Goal: Contribute content

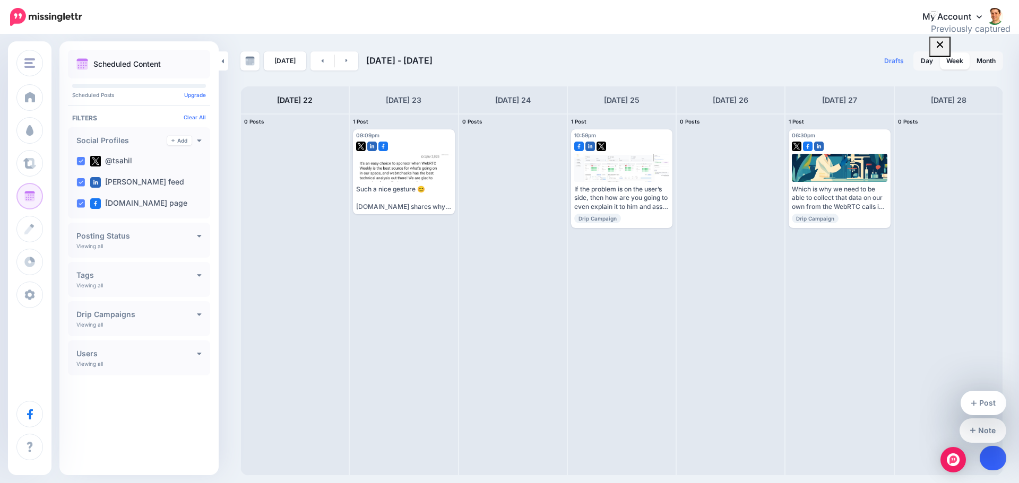
click at [989, 457] on link at bounding box center [992, 458] width 27 height 24
click at [978, 403] on link "Post" at bounding box center [983, 403] width 46 height 24
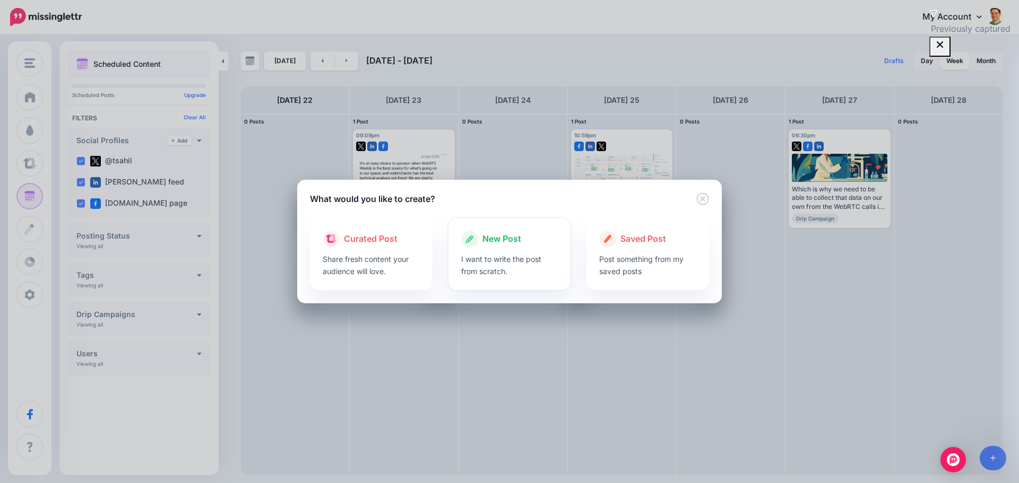
click at [486, 242] on span "New Post" at bounding box center [501, 239] width 39 height 14
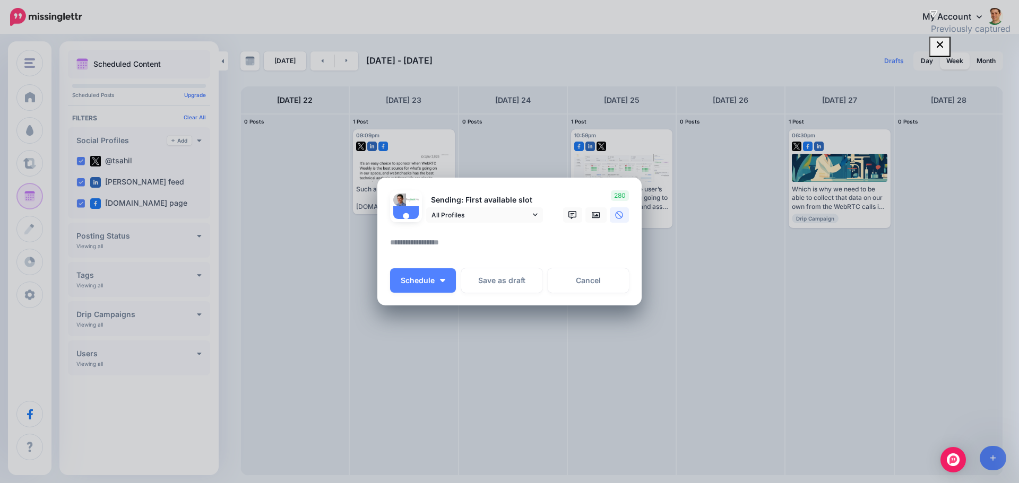
click at [488, 241] on textarea at bounding box center [512, 246] width 244 height 21
paste textarea "**********"
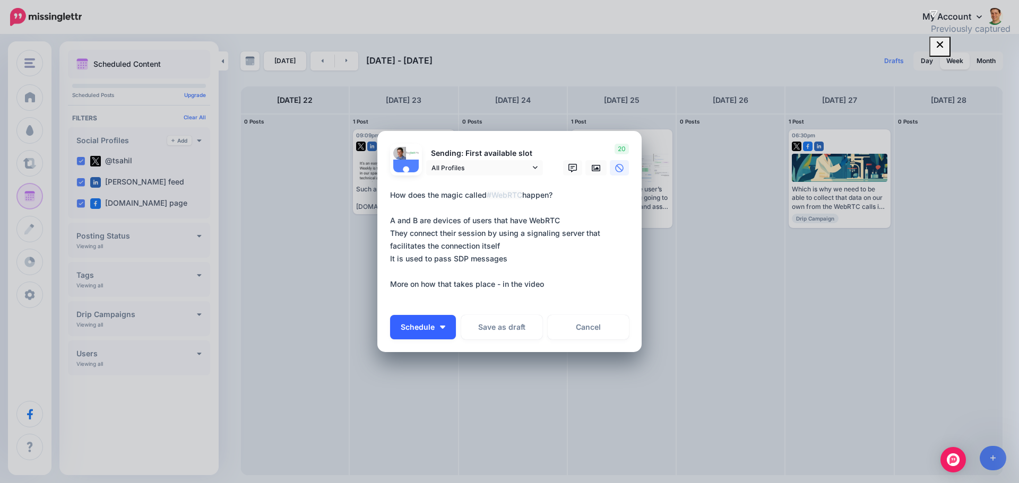
type textarea "**********"
click at [431, 325] on span "Schedule" at bounding box center [418, 327] width 34 height 7
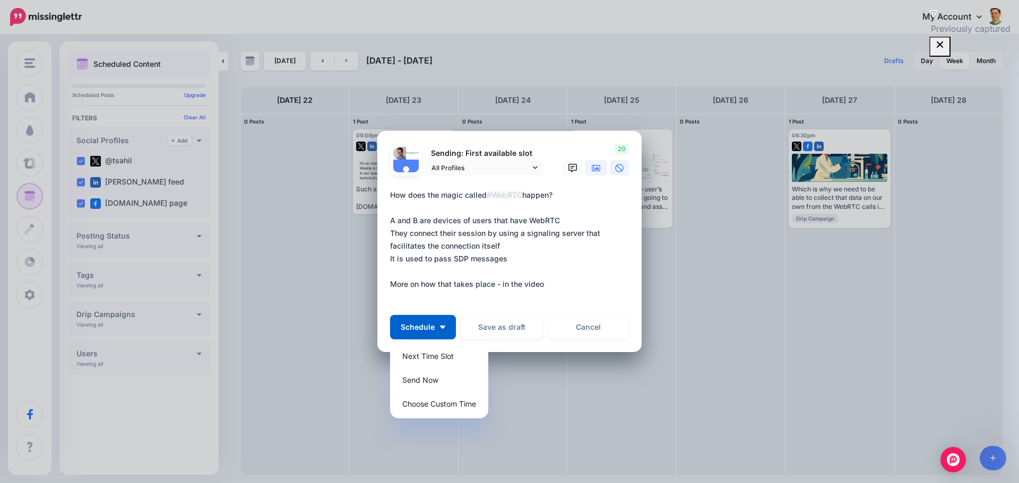
click at [591, 172] on link at bounding box center [595, 167] width 21 height 15
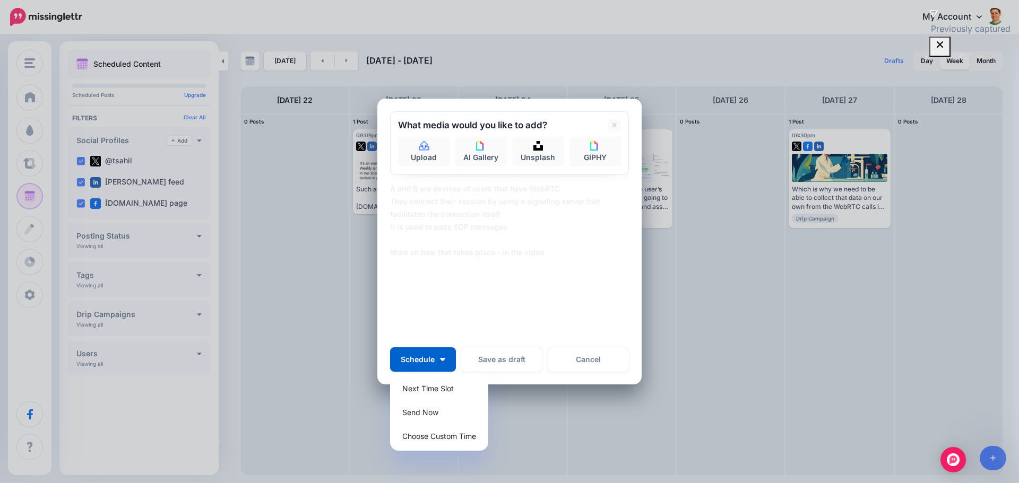
click at [429, 171] on div "What media would you like to add? Upload AI Gallery Unsplash GIPHY" at bounding box center [509, 142] width 239 height 63
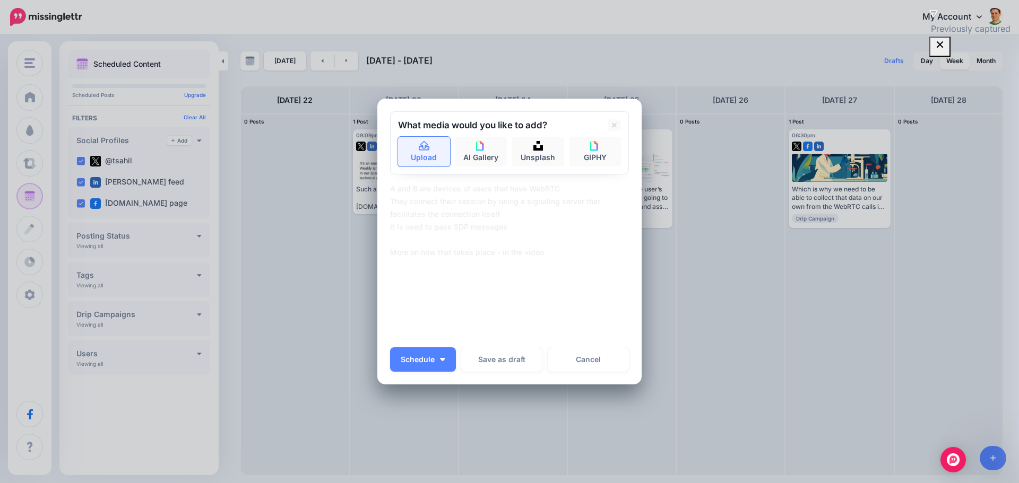
click at [415, 154] on link "Upload" at bounding box center [424, 152] width 52 height 30
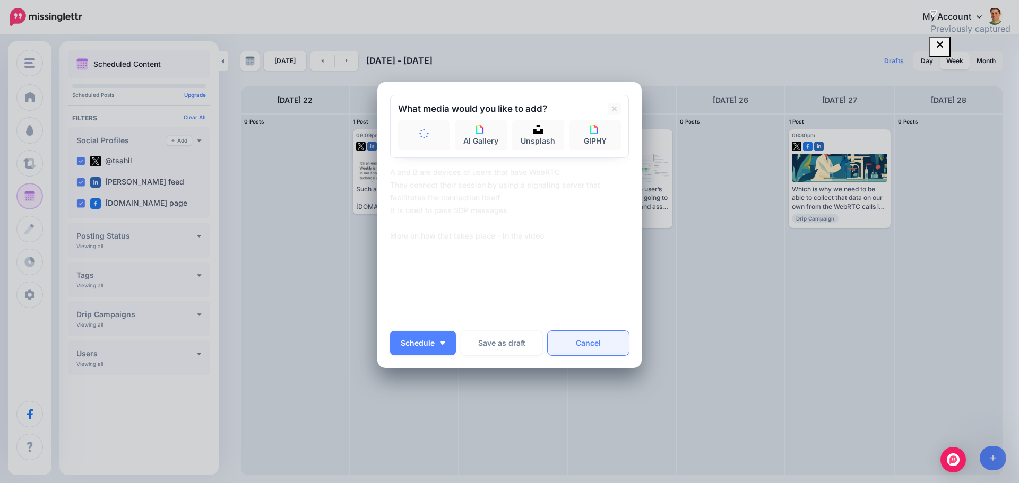
click at [591, 336] on link "Cancel" at bounding box center [588, 343] width 81 height 24
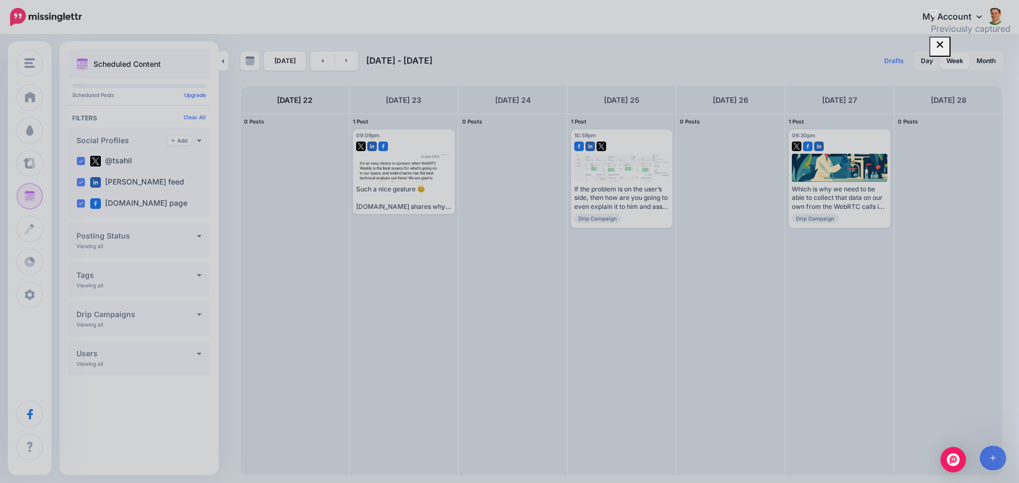
scroll to position [0, 0]
